Goal: Register for event/course: Sign up to attend an event or enroll in a course

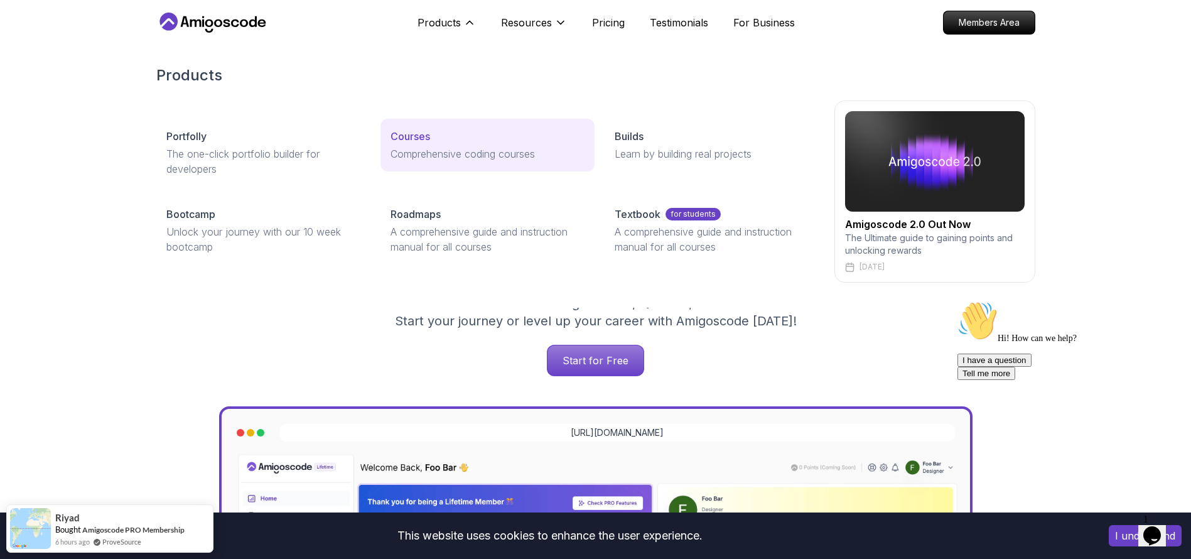
click at [420, 129] on p "Courses" at bounding box center [411, 136] width 40 height 15
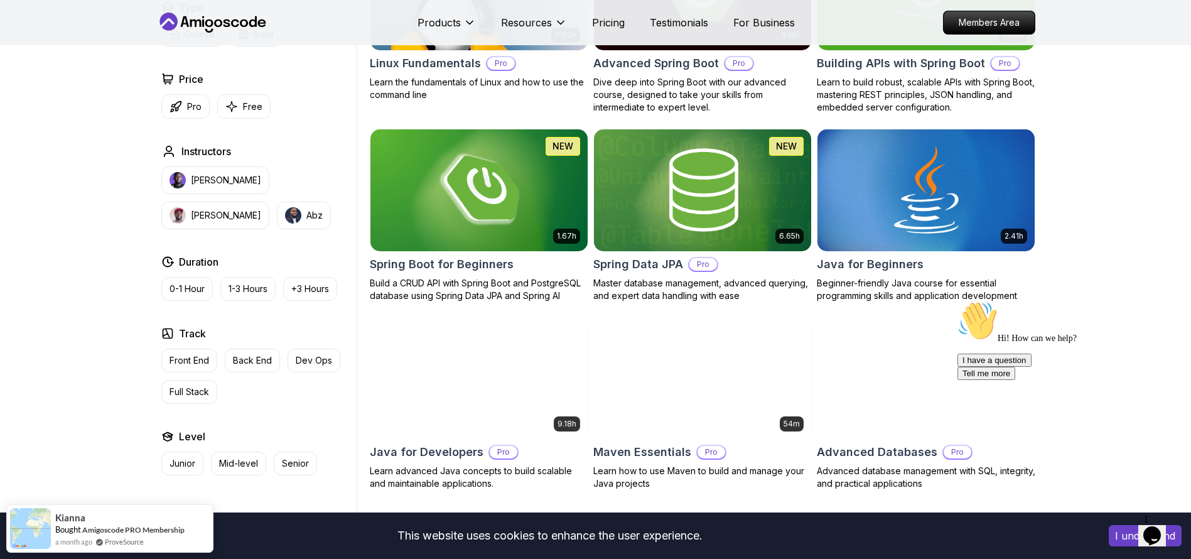
scroll to position [283, 0]
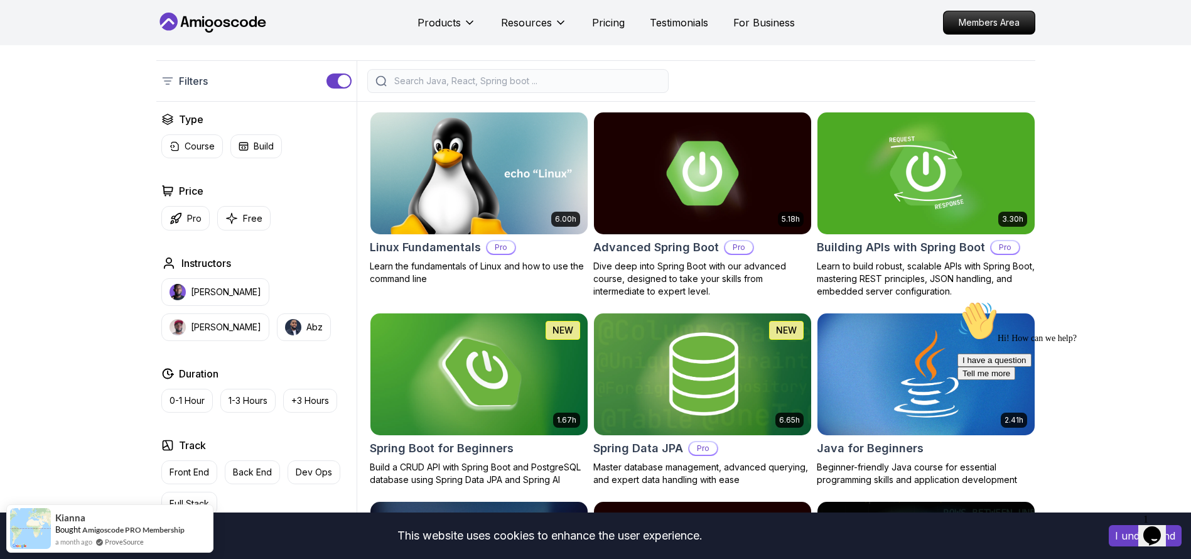
click at [374, 310] on img at bounding box center [479, 373] width 228 height 127
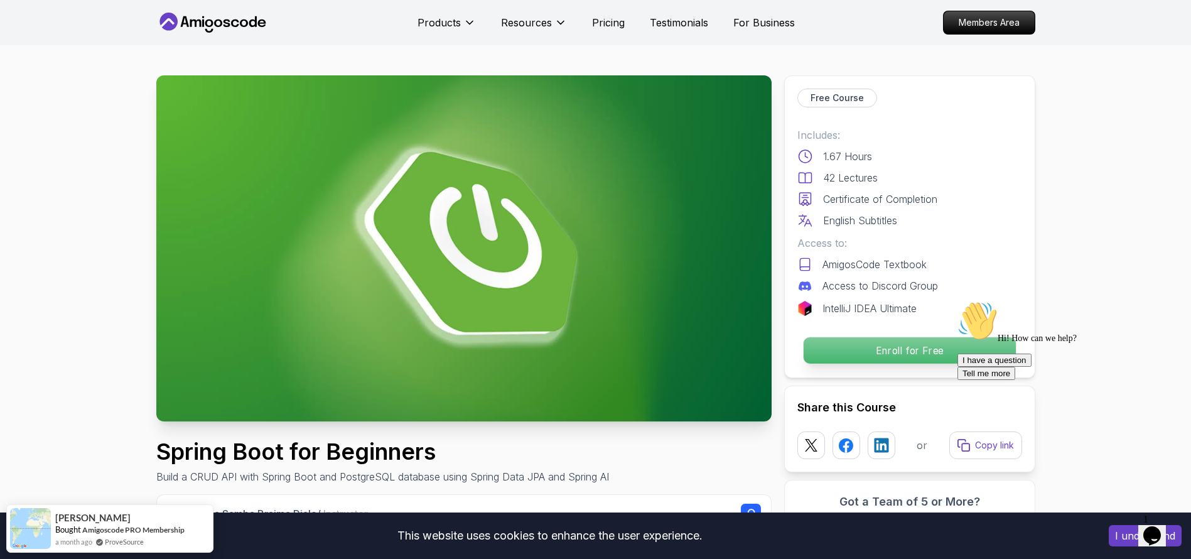
click at [865, 337] on p "Enroll for Free" at bounding box center [909, 350] width 212 height 26
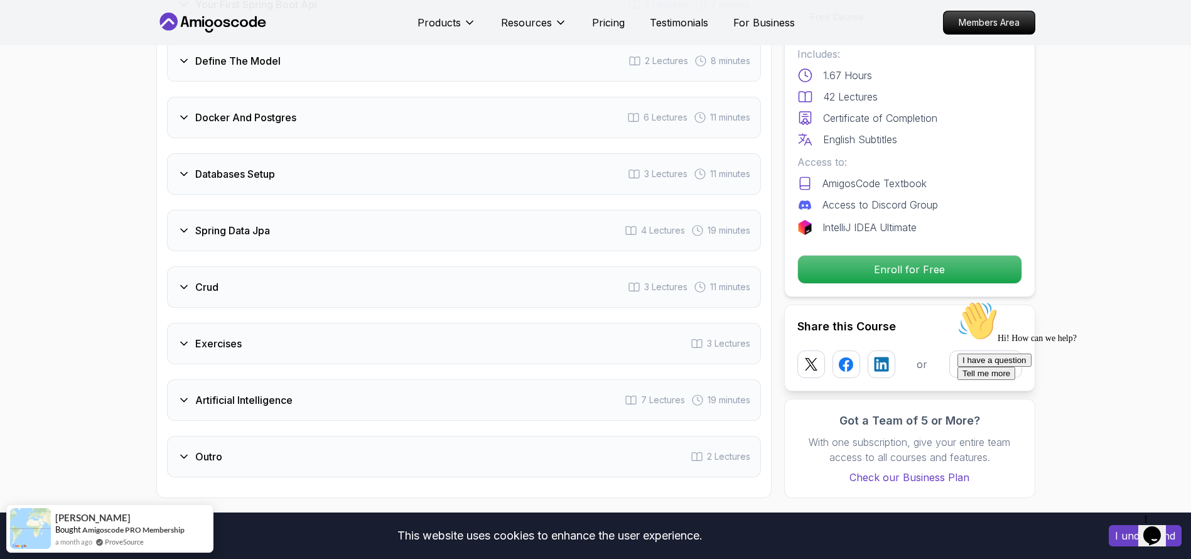
scroll to position [1914, 0]
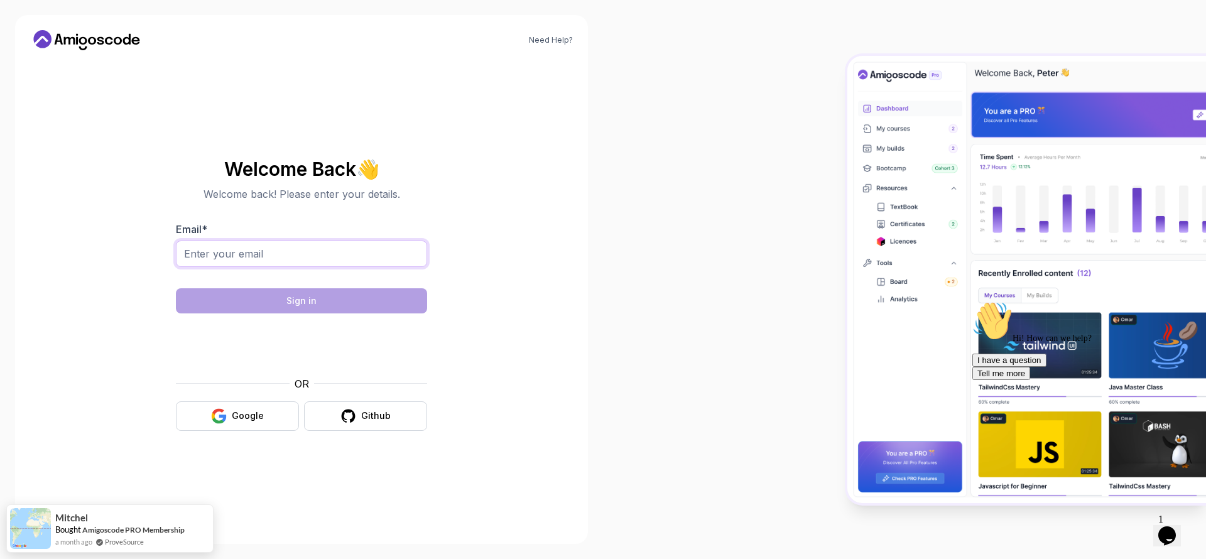
click at [262, 249] on input "Email *" at bounding box center [301, 254] width 251 height 26
click at [254, 409] on div "Google" at bounding box center [248, 415] width 32 height 13
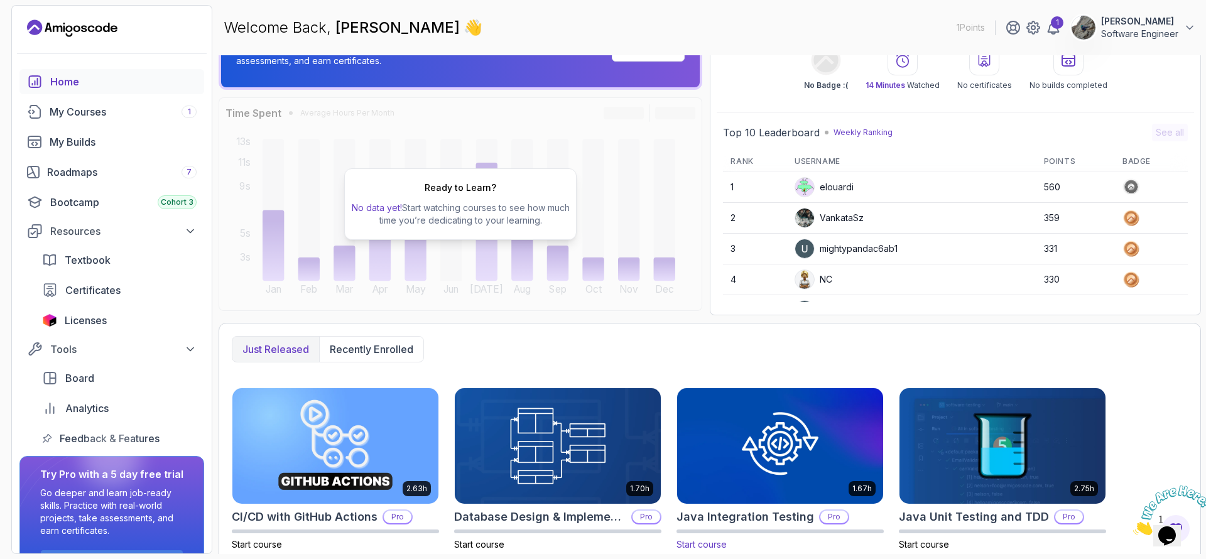
scroll to position [135, 0]
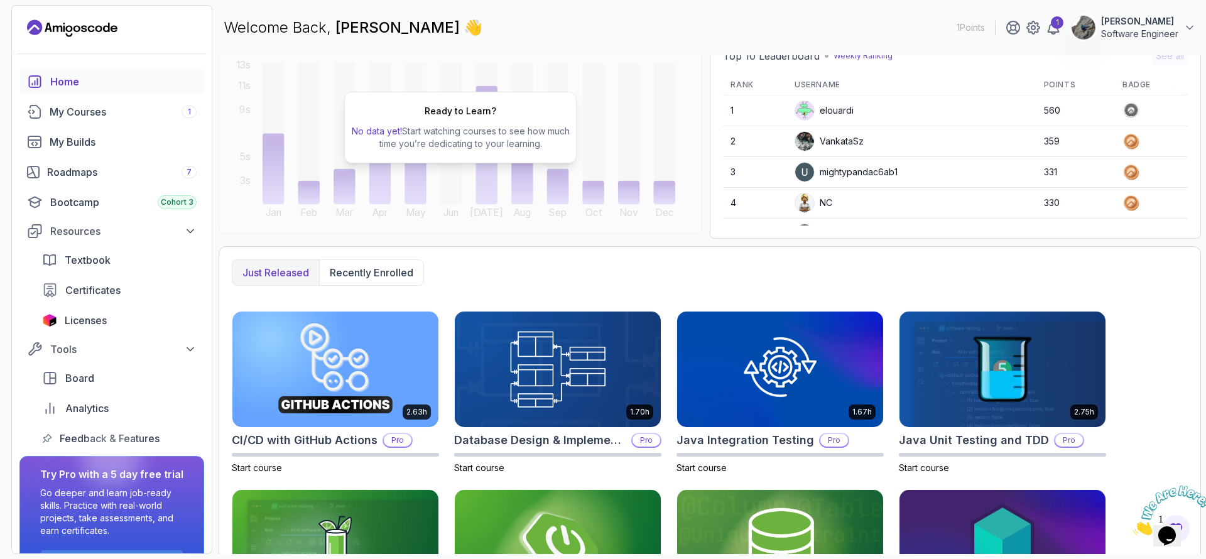
click at [520, 487] on img at bounding box center [558, 547] width 216 height 121
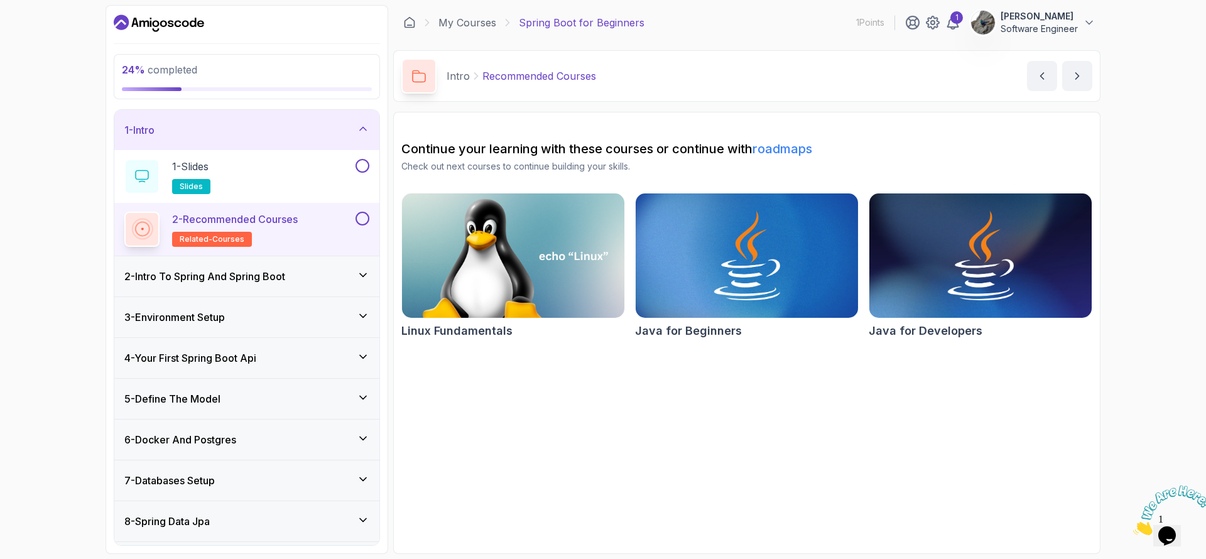
click at [218, 269] on h3 "2 - Intro To Spring And Spring Boot" at bounding box center [204, 276] width 161 height 15
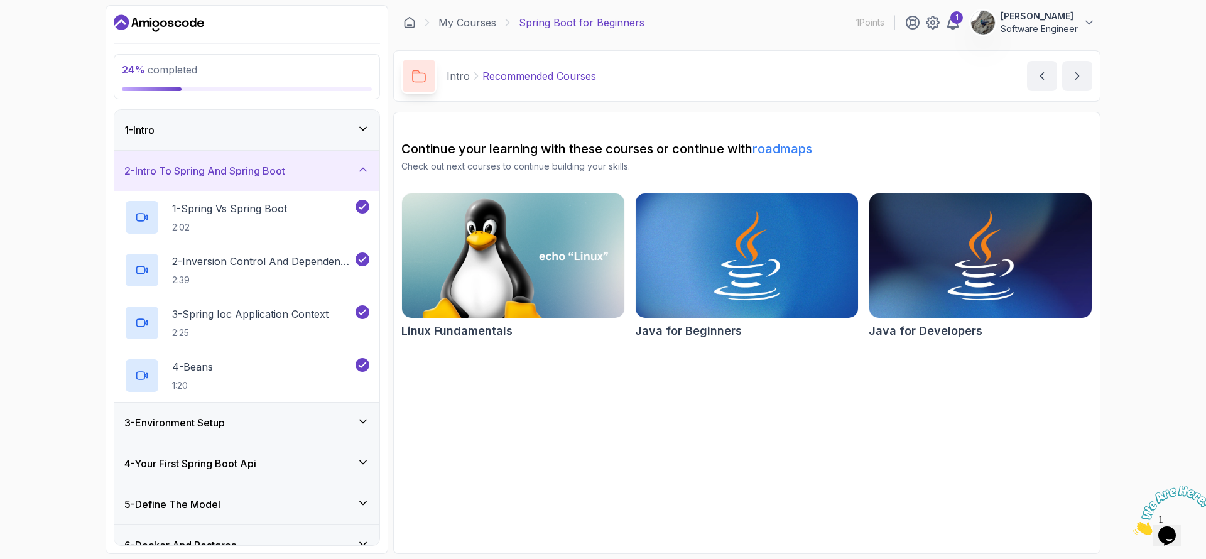
scroll to position [82, 0]
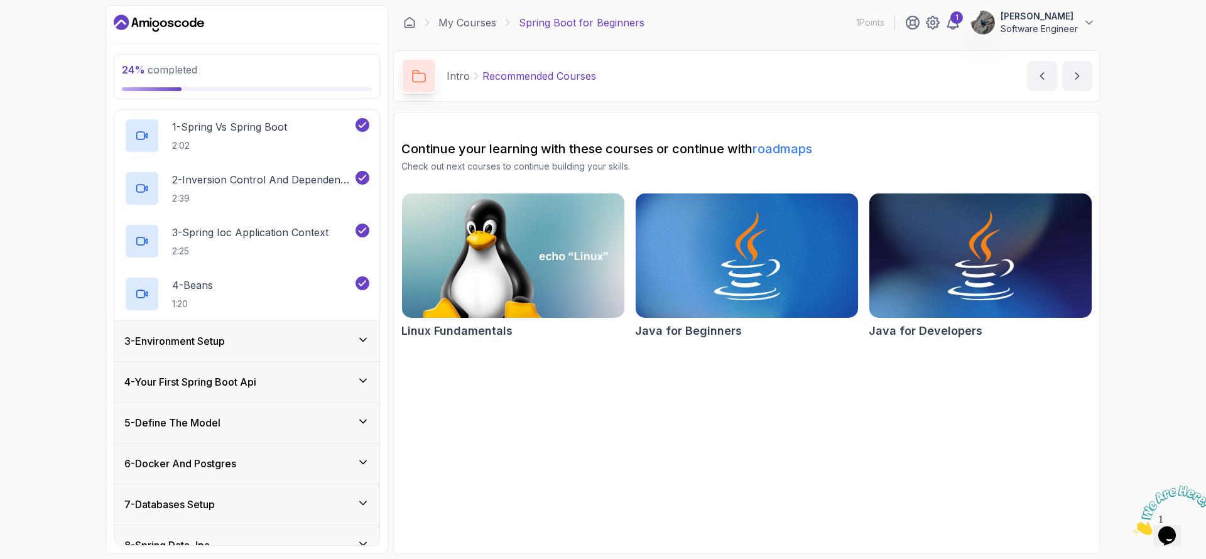
click at [219, 443] on div "6 - Docker And Postgres" at bounding box center [246, 463] width 265 height 40
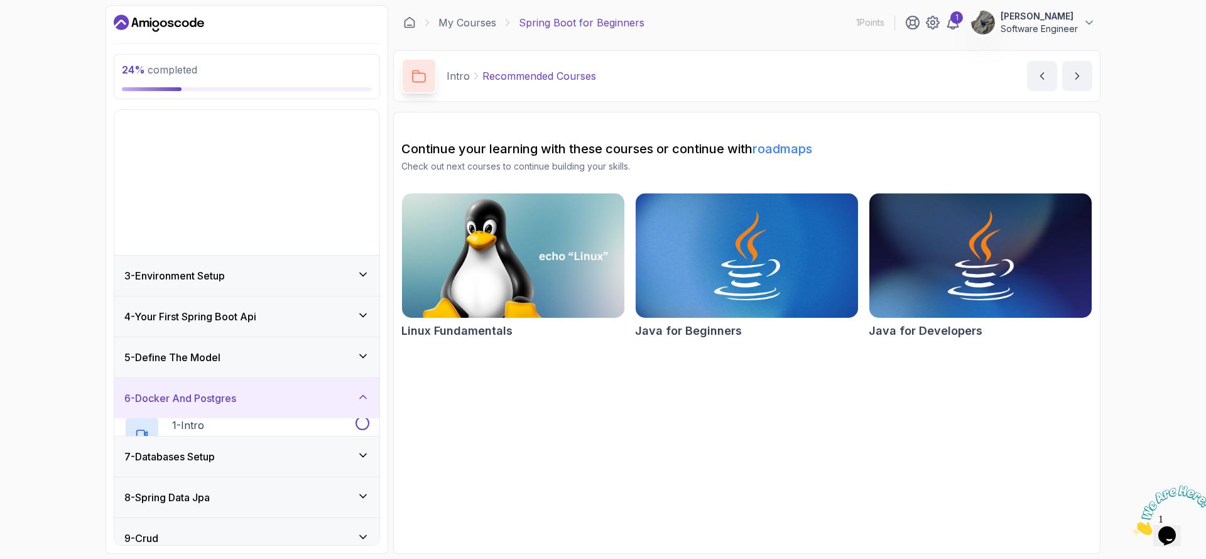
scroll to position [0, 0]
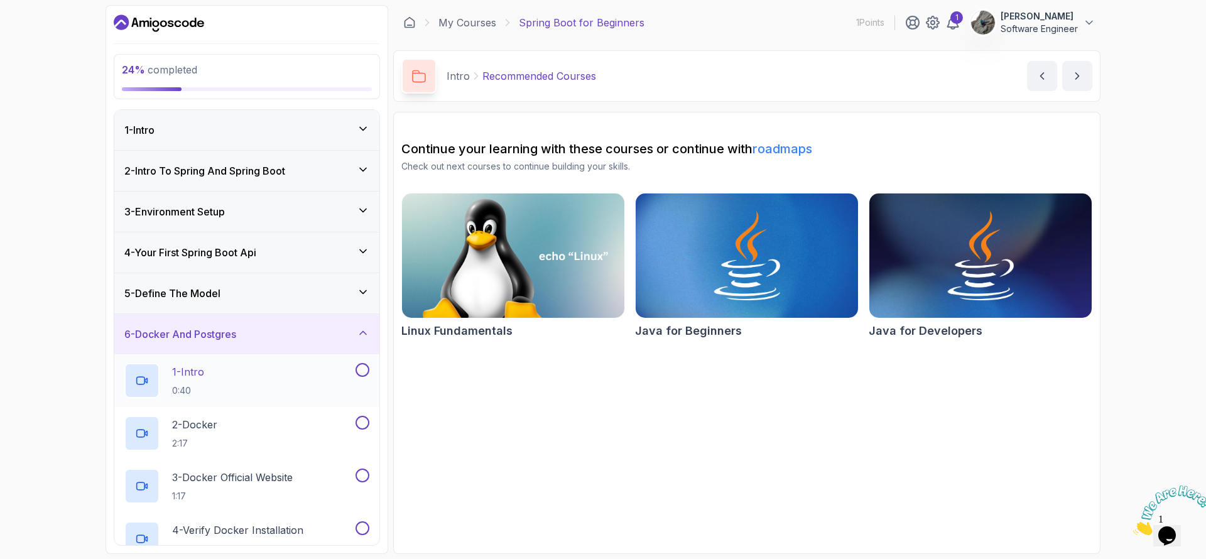
click at [230, 363] on div "1 - Intro 0:40" at bounding box center [238, 380] width 229 height 35
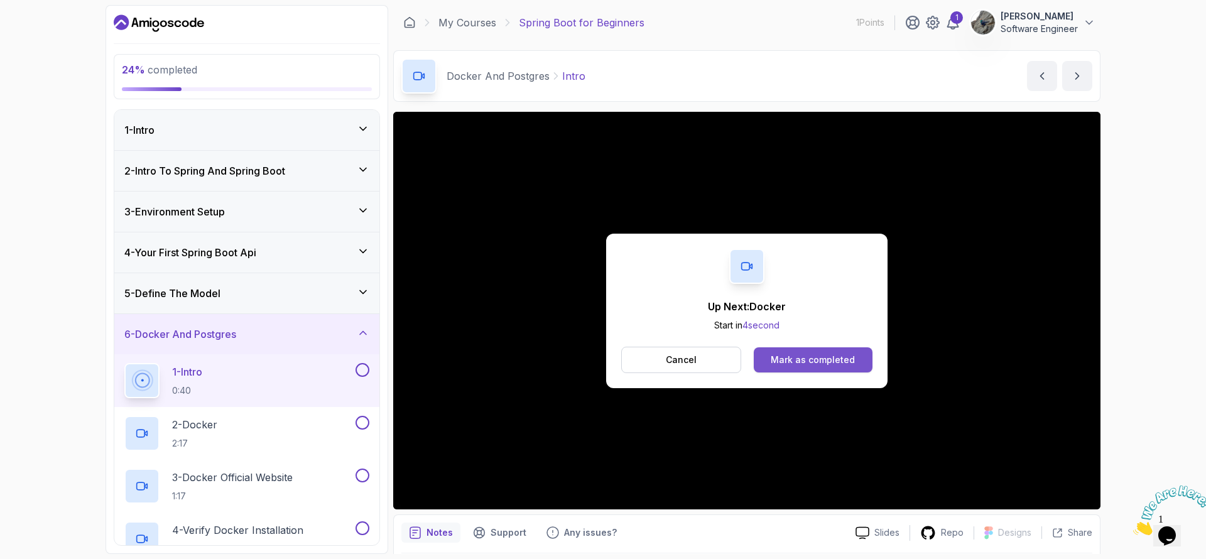
click at [776, 354] on div "Mark as completed" at bounding box center [813, 360] width 84 height 13
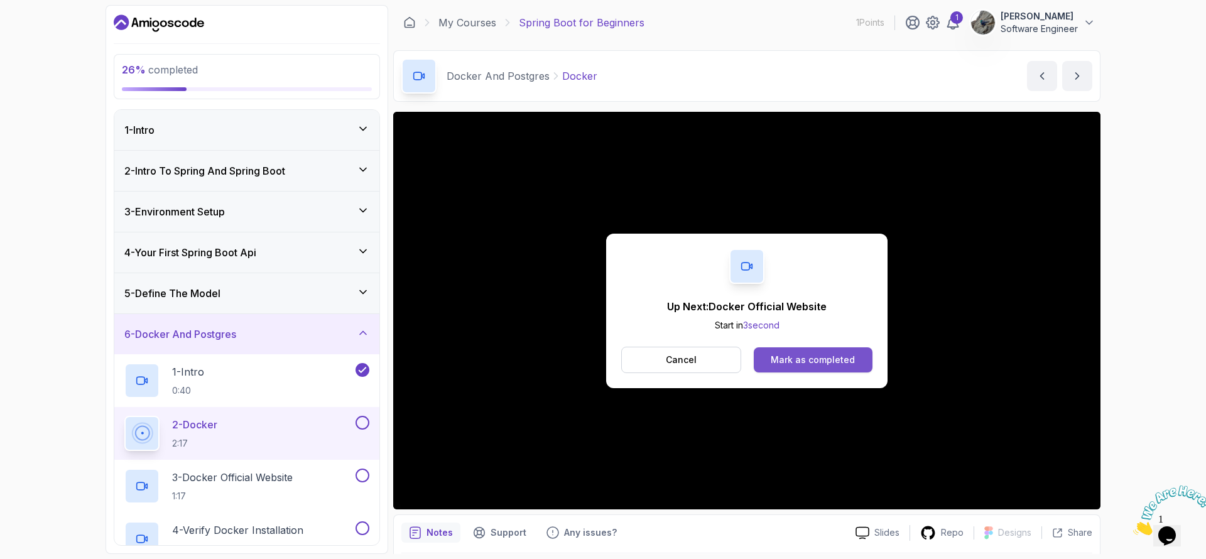
click at [785, 354] on div "Mark as completed" at bounding box center [813, 360] width 84 height 13
